Goal: Check status

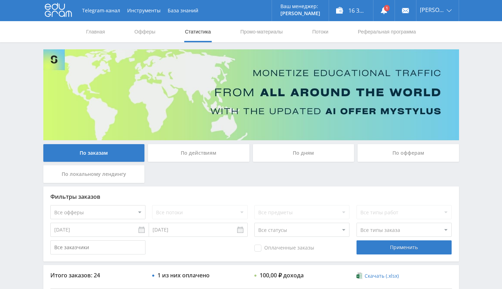
scroll to position [180, 0]
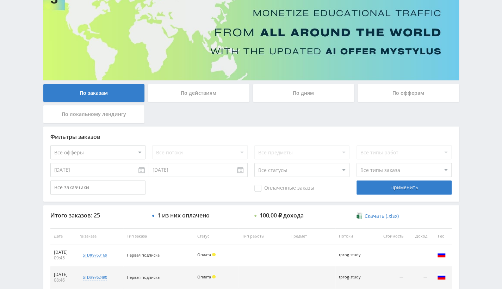
scroll to position [71, 0]
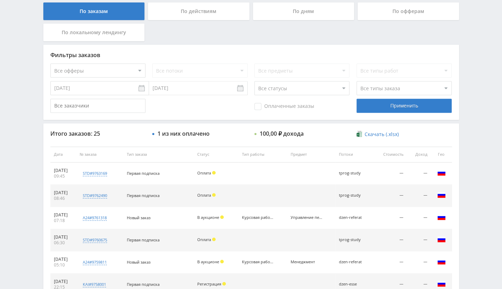
scroll to position [177, 0]
